Goal: Use online tool/utility: Utilize a website feature to perform a specific function

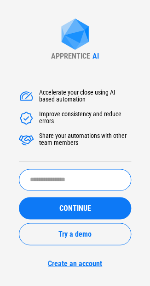
click at [76, 179] on input "text" at bounding box center [75, 180] width 113 height 22
type input "**********"
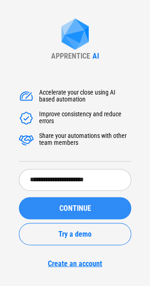
click at [78, 210] on span "CONTINUE" at bounding box center [76, 207] width 32 height 7
